Goal: Task Accomplishment & Management: Use online tool/utility

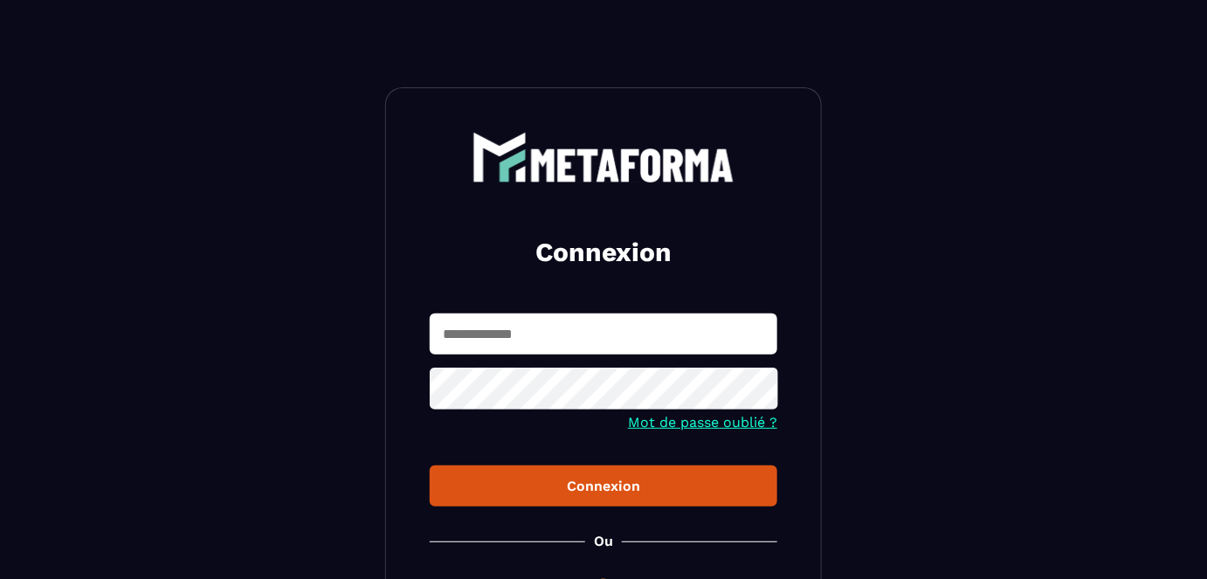
type input "**********"
click at [558, 490] on div "Connexion" at bounding box center [604, 486] width 320 height 17
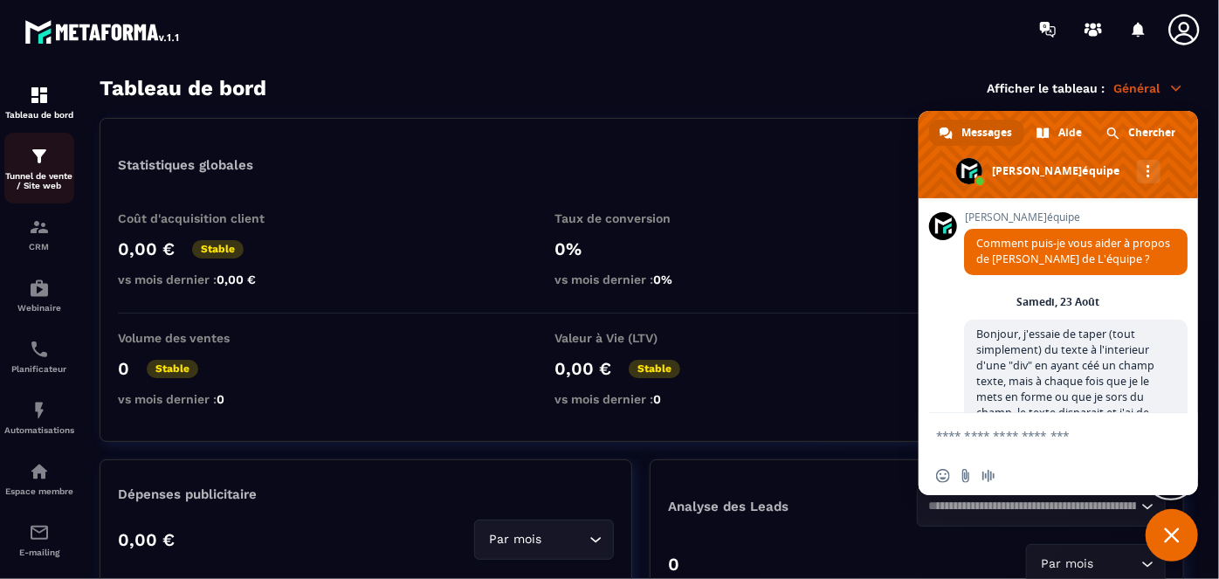
click at [43, 157] on img at bounding box center [39, 156] width 21 height 21
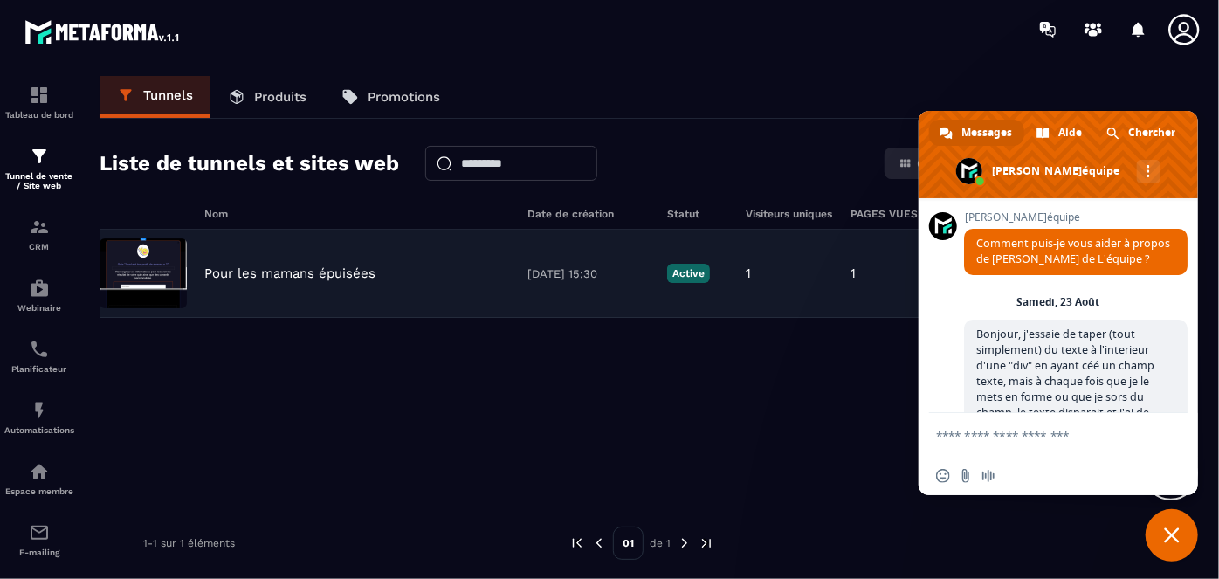
click at [147, 257] on img at bounding box center [143, 273] width 87 height 70
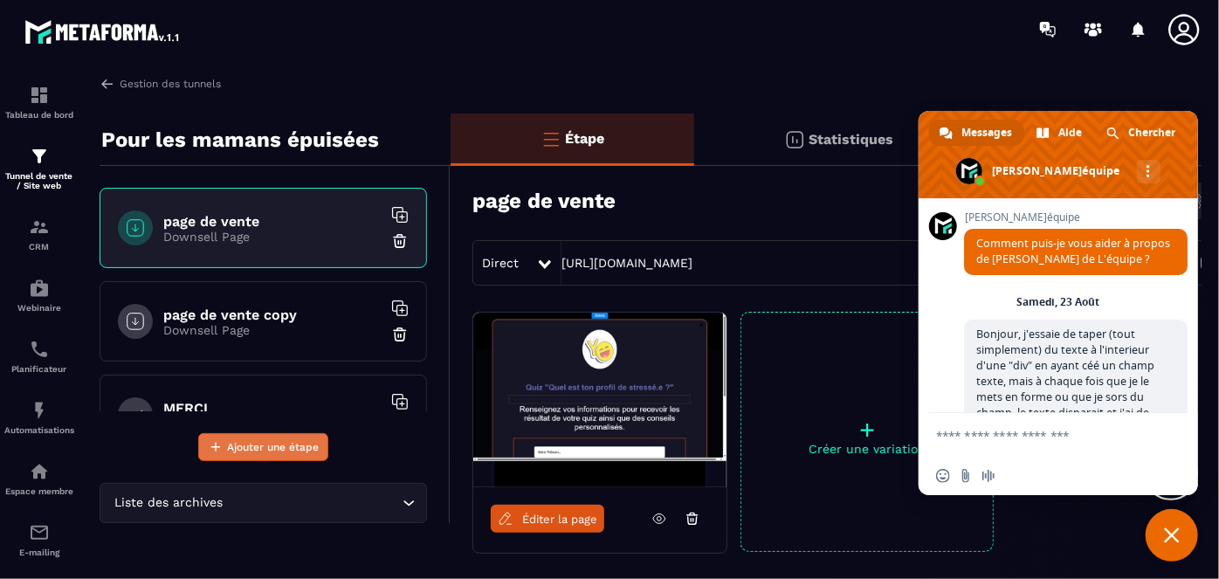
click at [232, 445] on span "Ajouter une étape" at bounding box center [273, 446] width 92 height 17
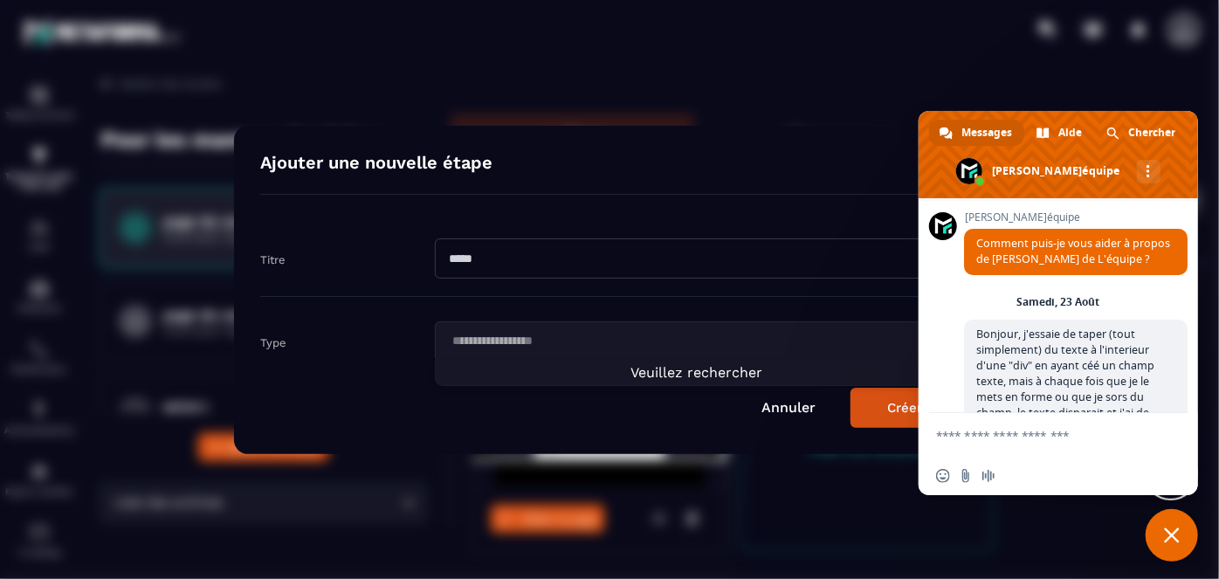
click at [584, 344] on input "Search for option" at bounding box center [688, 341] width 484 height 19
click at [1046, 533] on div "Modal window" at bounding box center [609, 289] width 1219 height 579
click at [486, 259] on input "Modal window" at bounding box center [697, 258] width 524 height 40
type input "***"
click at [551, 345] on input "Search for option" at bounding box center [688, 341] width 484 height 19
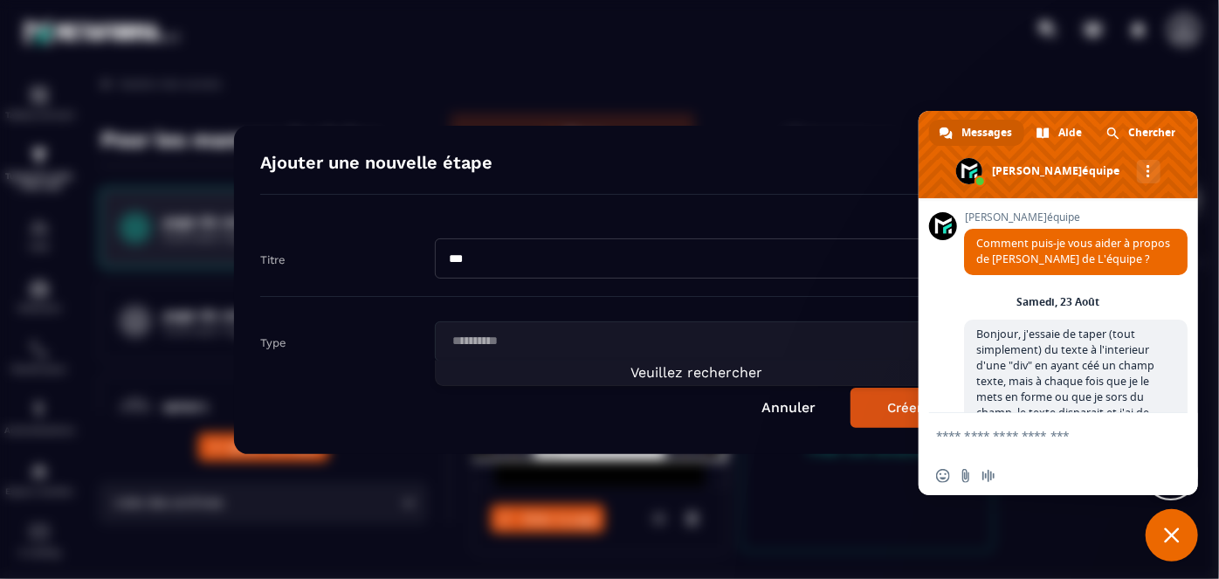
type input "**********"
click at [893, 403] on button "Créer" at bounding box center [905, 408] width 108 height 40
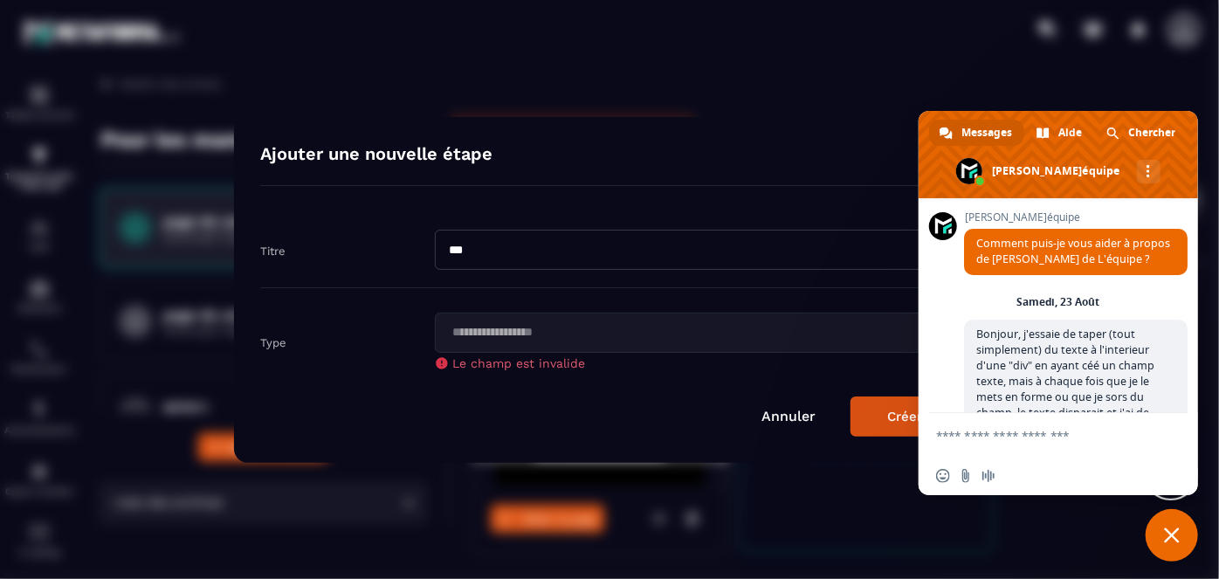
click at [776, 414] on link "Annuler" at bounding box center [789, 416] width 54 height 17
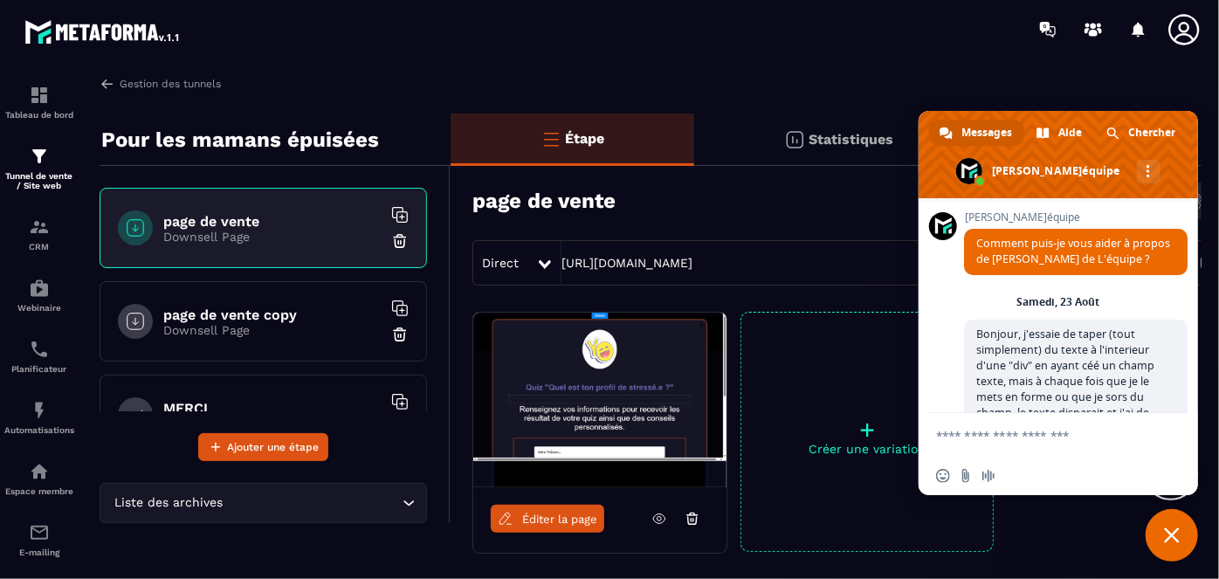
click at [256, 221] on h6 "page de vente" at bounding box center [272, 221] width 218 height 17
click at [631, 369] on img at bounding box center [599, 400] width 253 height 175
click at [19, 100] on div "Tableau de bord" at bounding box center [39, 102] width 70 height 35
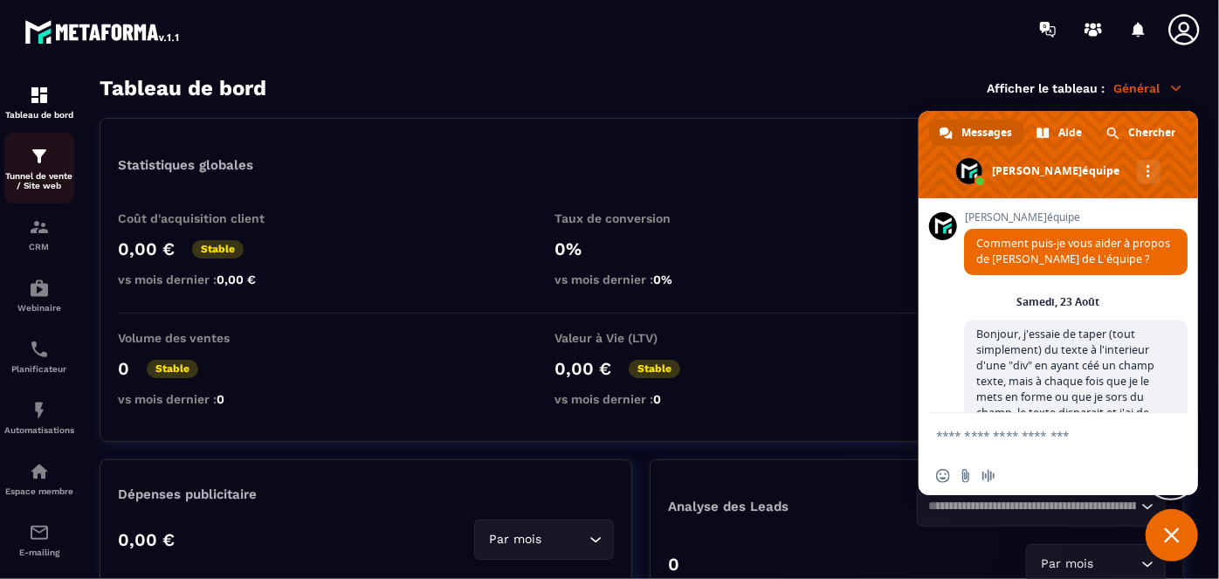
click at [35, 168] on div "Tunnel de vente / Site web" at bounding box center [39, 168] width 70 height 45
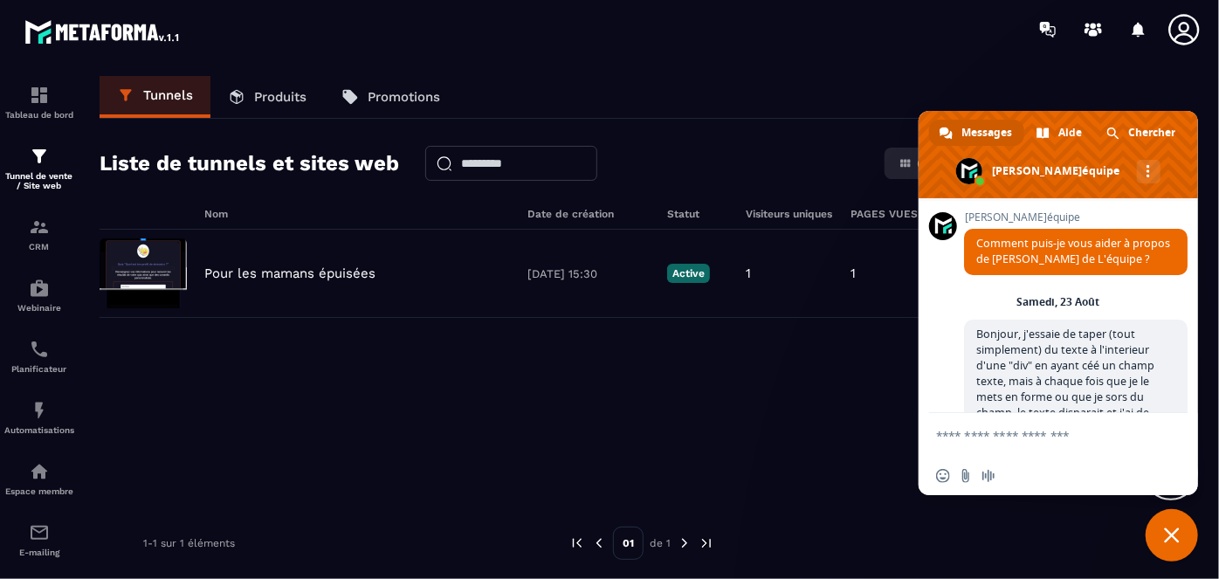
click at [1189, 30] on icon at bounding box center [1184, 29] width 35 height 35
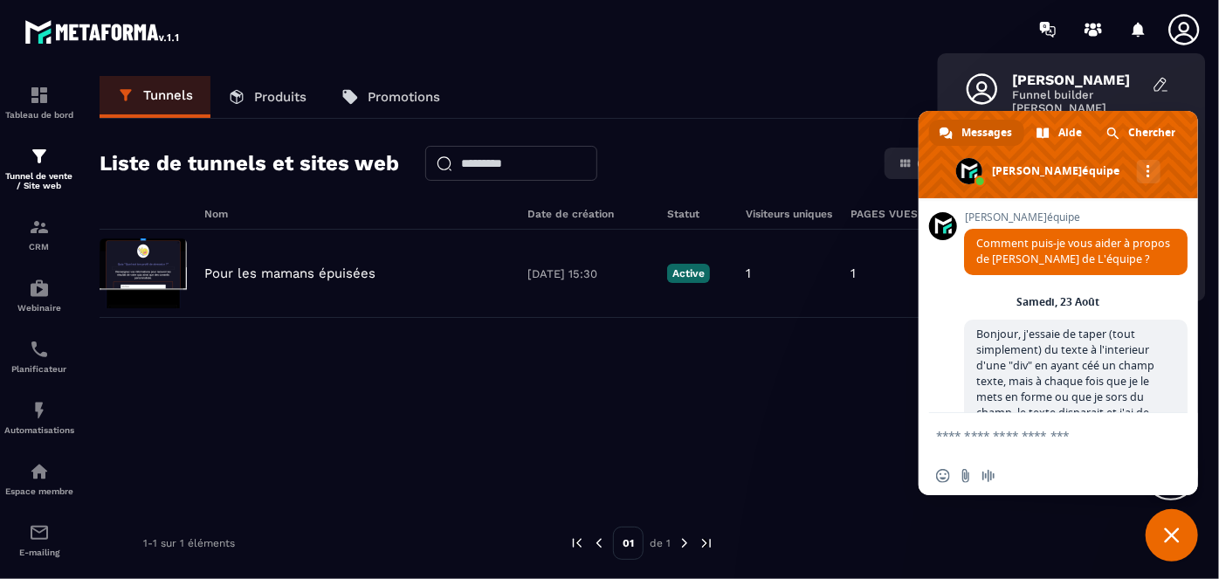
click at [775, 408] on div "Pour les mamans épuisées [DATE] 15:30 Active 1 1 0 0,00 € 0" at bounding box center [642, 361] width 1085 height 262
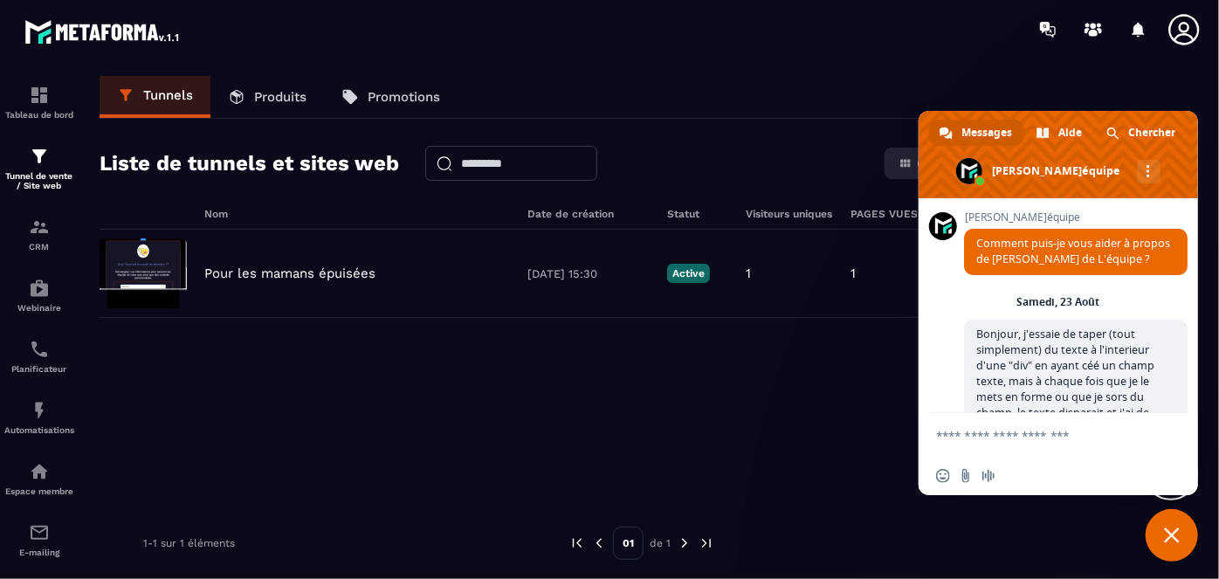
click at [1172, 533] on span "Fermer le chat" at bounding box center [1172, 535] width 16 height 16
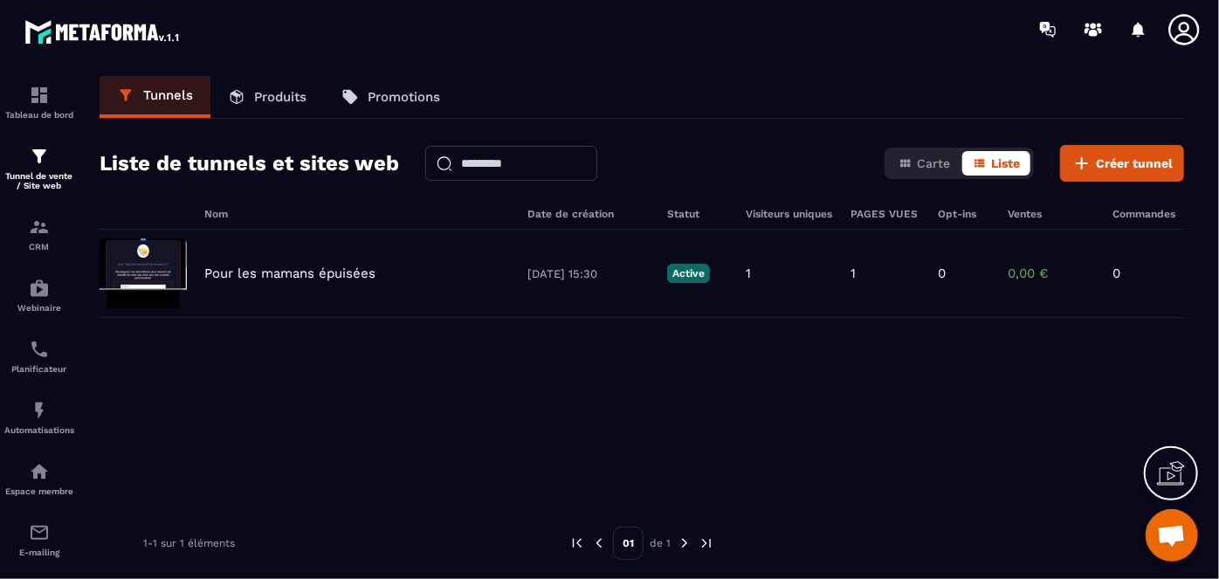
click at [1185, 26] on icon at bounding box center [1184, 29] width 35 height 35
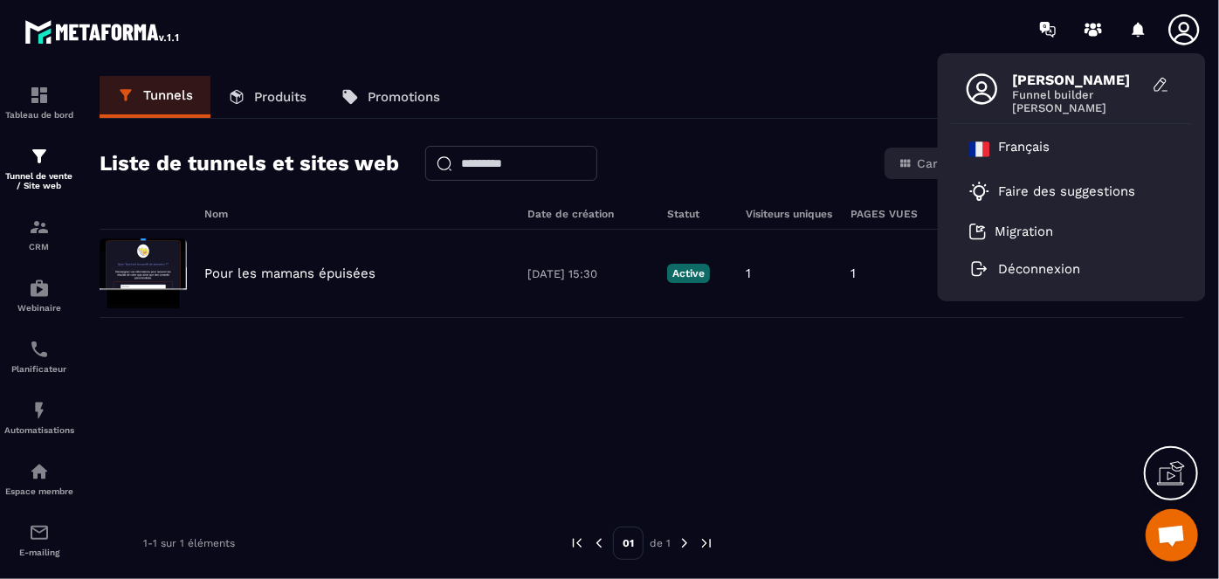
click at [1077, 93] on span "Funnel builder" at bounding box center [1078, 94] width 131 height 13
click at [1162, 86] on icon at bounding box center [1161, 84] width 17 height 17
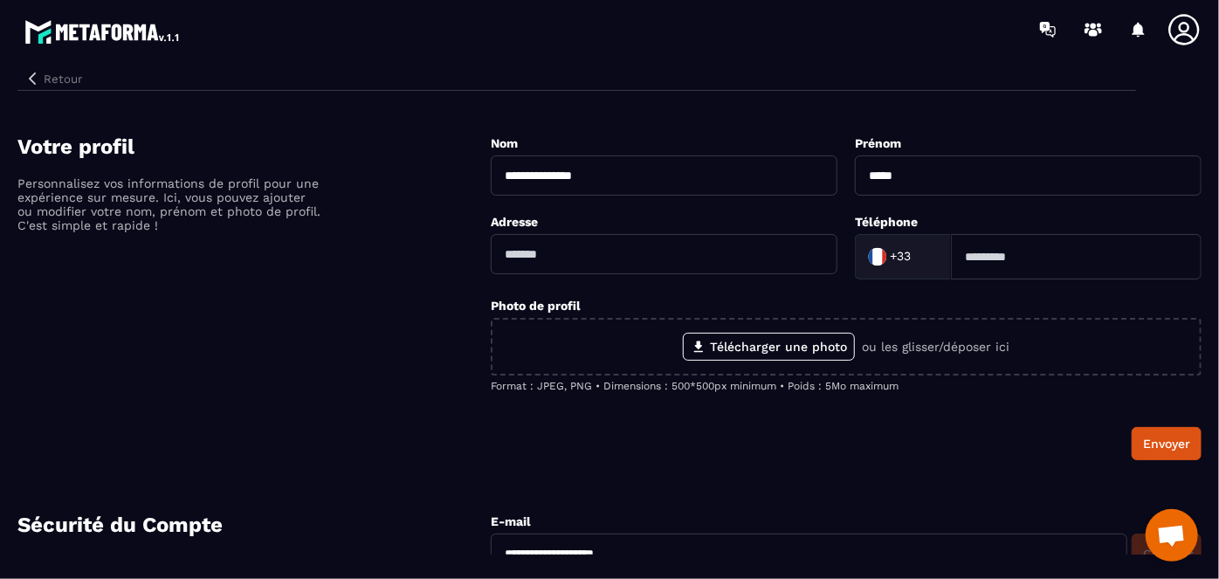
click at [67, 73] on button "Retour" at bounding box center [53, 78] width 72 height 23
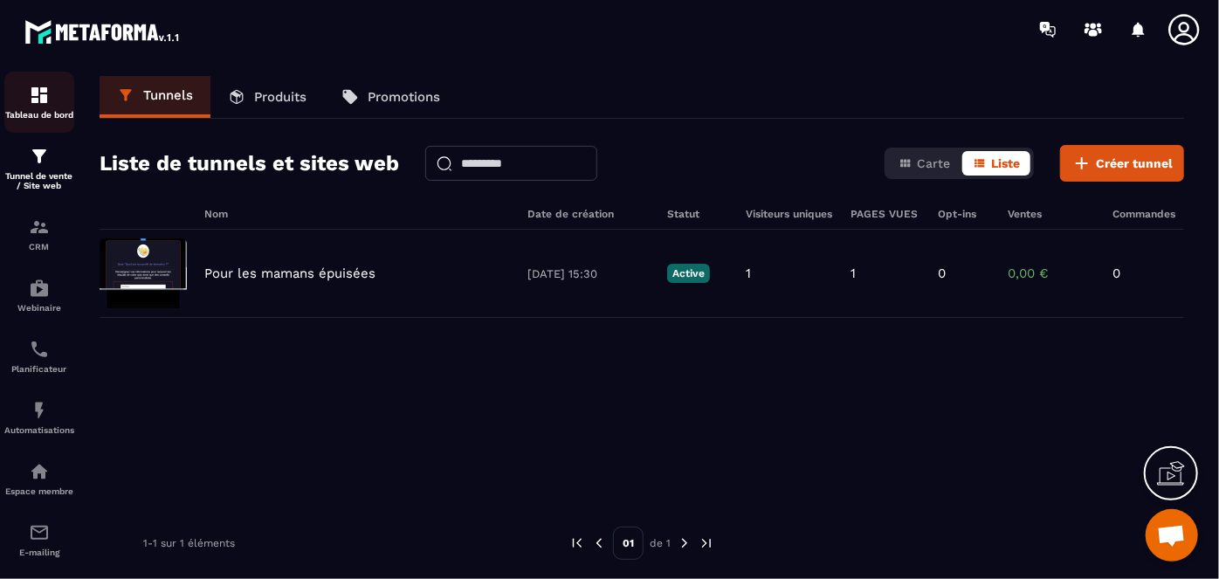
click at [51, 94] on div "Tableau de bord" at bounding box center [39, 102] width 70 height 35
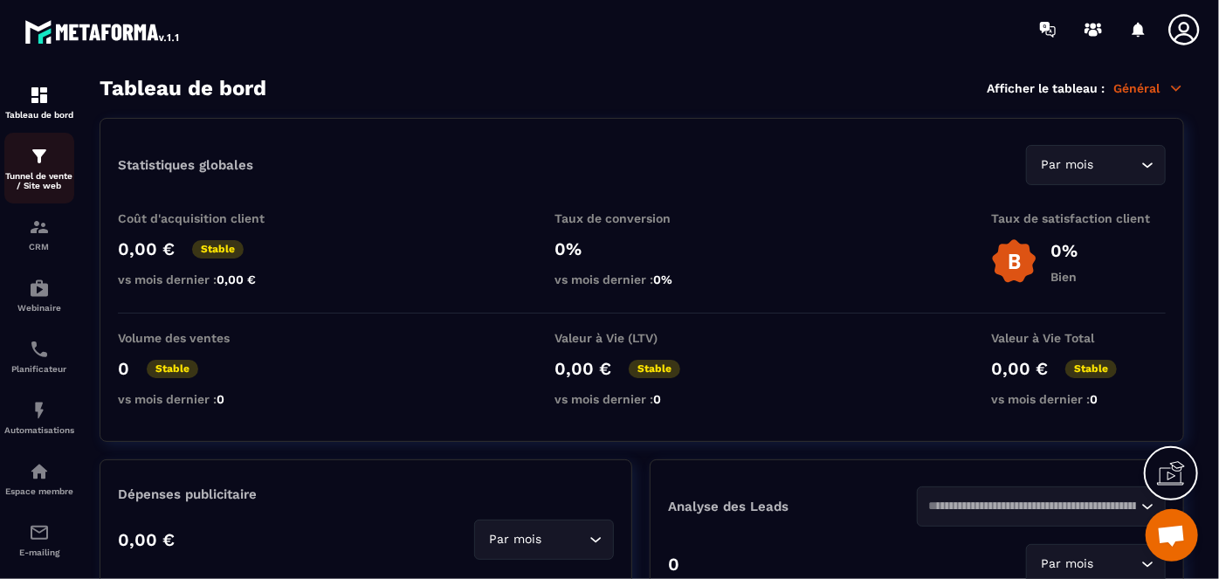
click at [41, 153] on img at bounding box center [39, 156] width 21 height 21
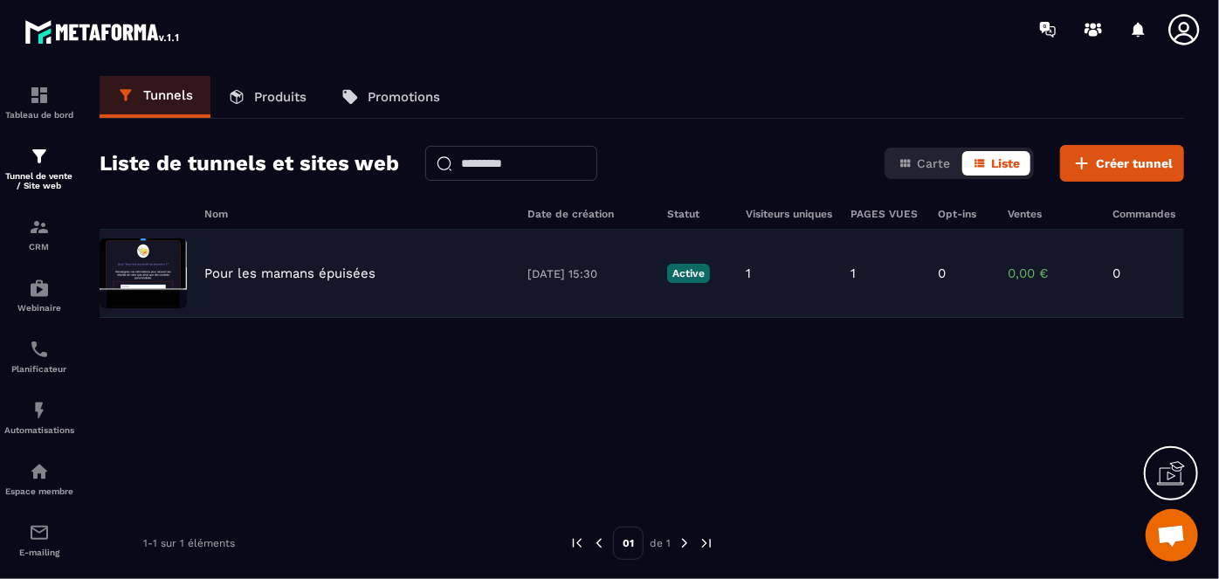
click at [144, 259] on img at bounding box center [143, 273] width 87 height 70
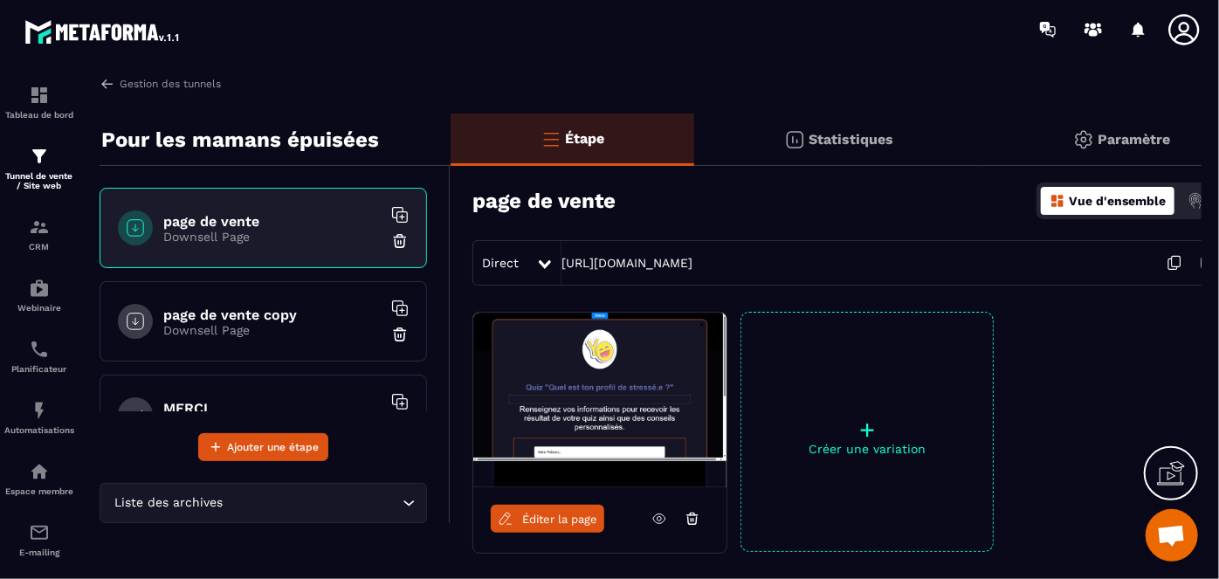
click at [235, 215] on h6 "page de vente" at bounding box center [272, 221] width 218 height 17
click at [242, 444] on span "Ajouter une étape" at bounding box center [273, 446] width 92 height 17
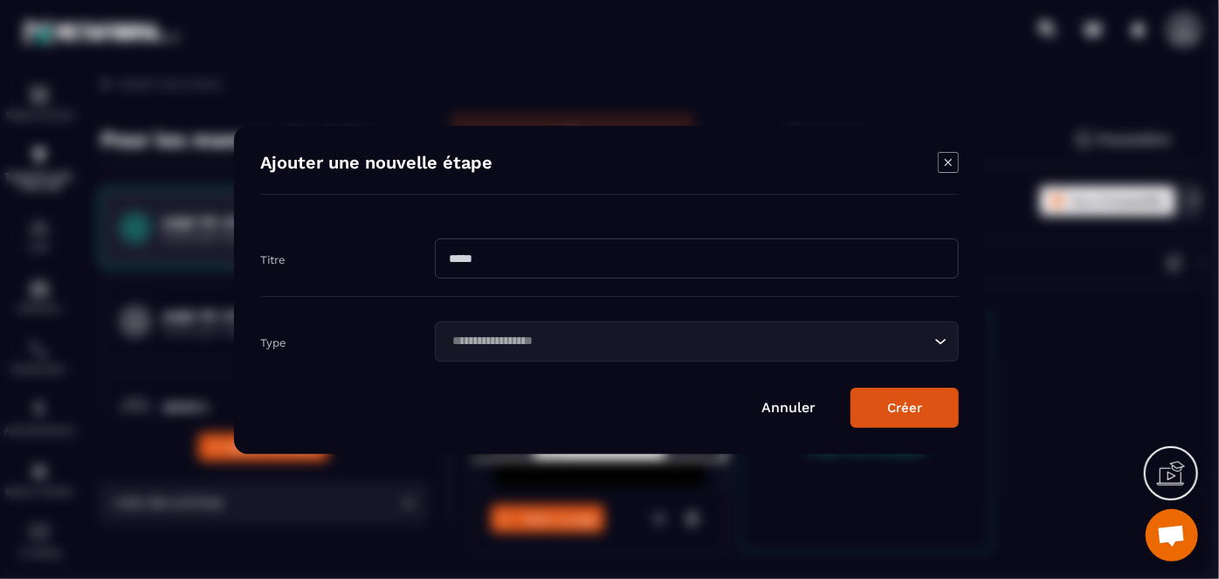
click at [491, 245] on input "Modal window" at bounding box center [697, 258] width 524 height 40
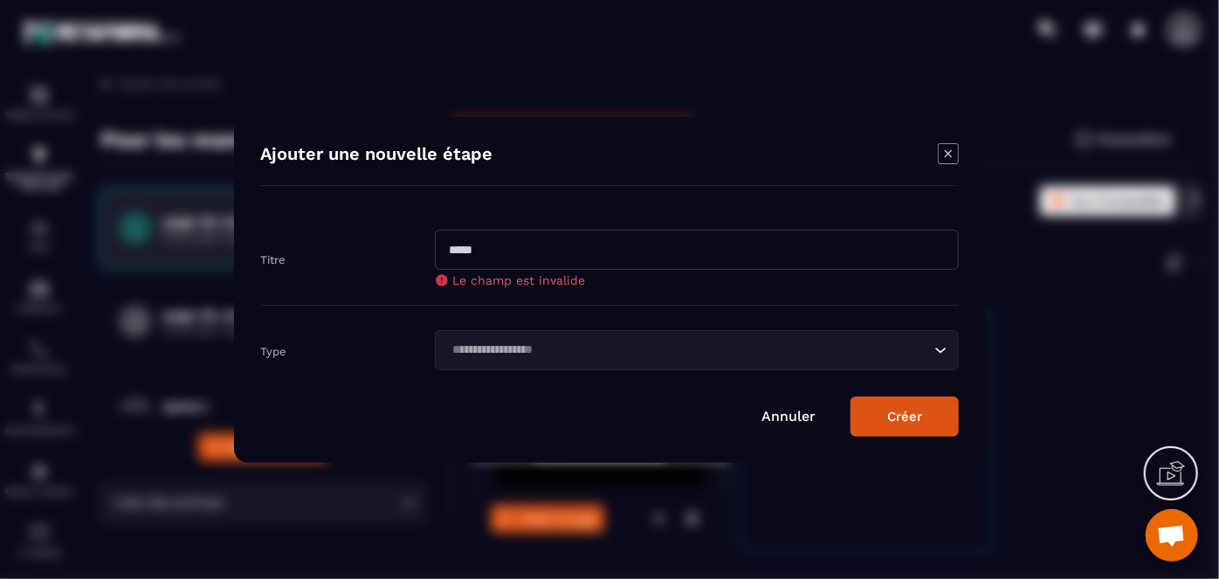
click at [954, 162] on icon "Modal window" at bounding box center [948, 153] width 21 height 21
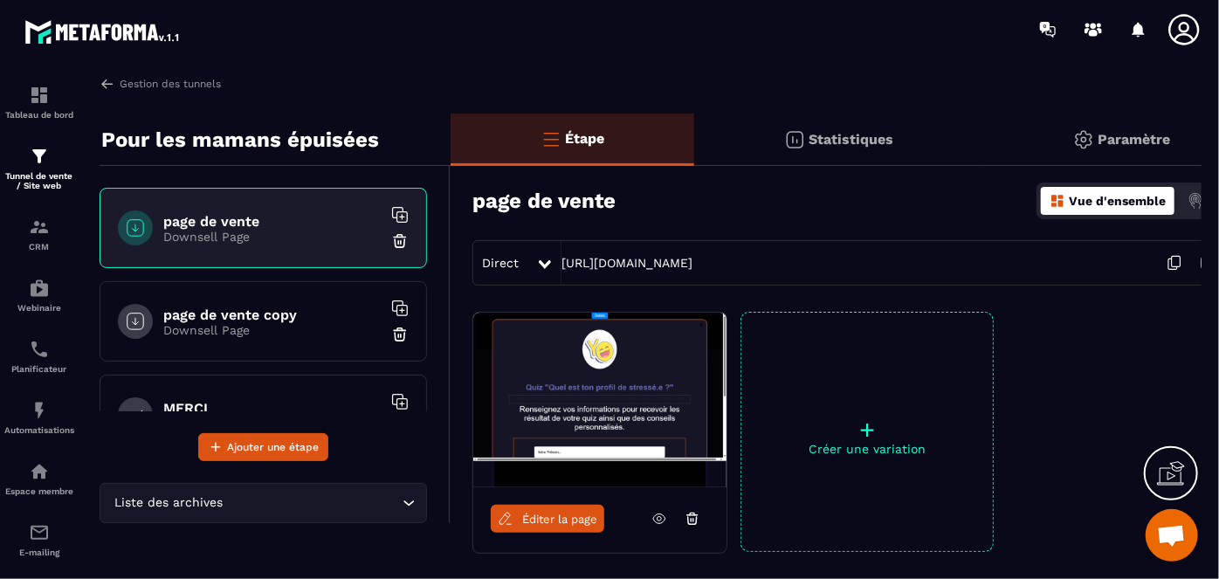
scroll to position [4779, 0]
click at [286, 512] on div "Liste des archives Loading..." at bounding box center [264, 503] width 328 height 40
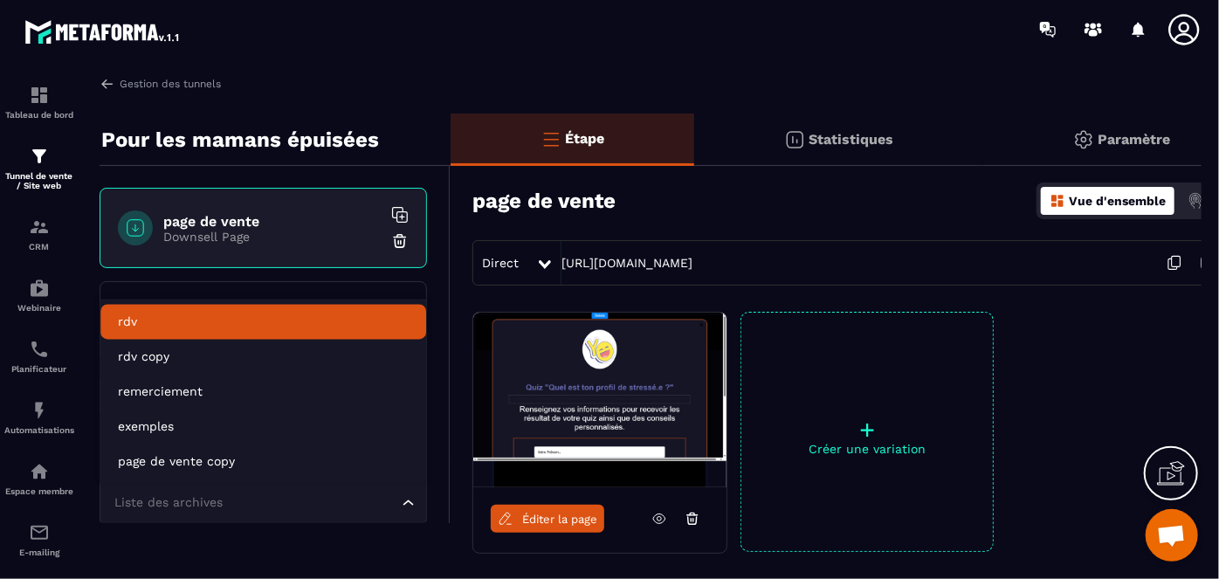
click at [396, 64] on section "Tableau de bord Tunnel de vente / Site web CRM Webinaire Planificateur Automati…" at bounding box center [609, 324] width 1219 height 531
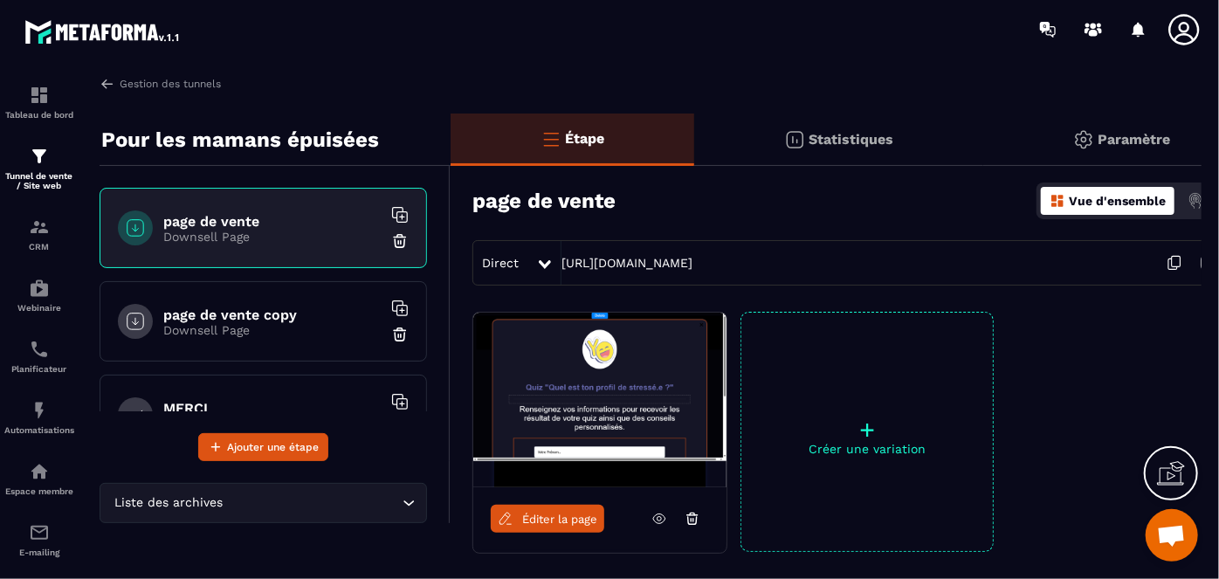
click at [621, 377] on img at bounding box center [599, 400] width 253 height 175
click at [554, 513] on span "Éditer la page" at bounding box center [559, 519] width 75 height 13
